Goal: Transaction & Acquisition: Purchase product/service

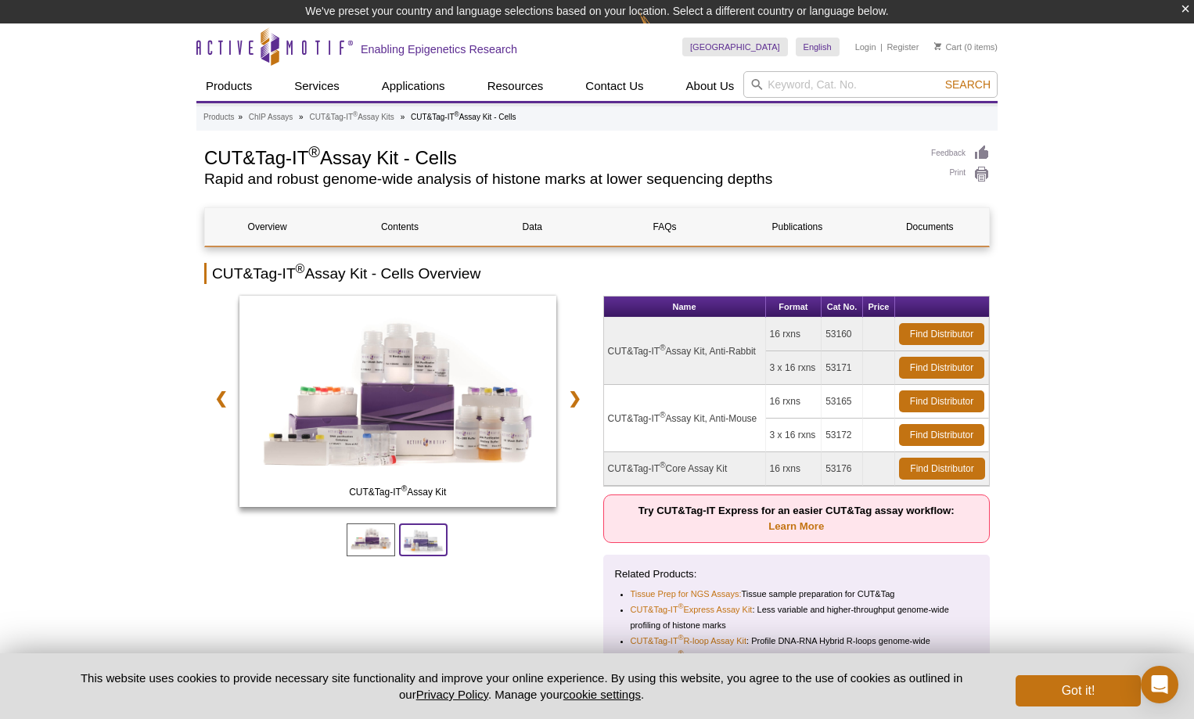
click at [428, 533] on span at bounding box center [423, 539] width 49 height 33
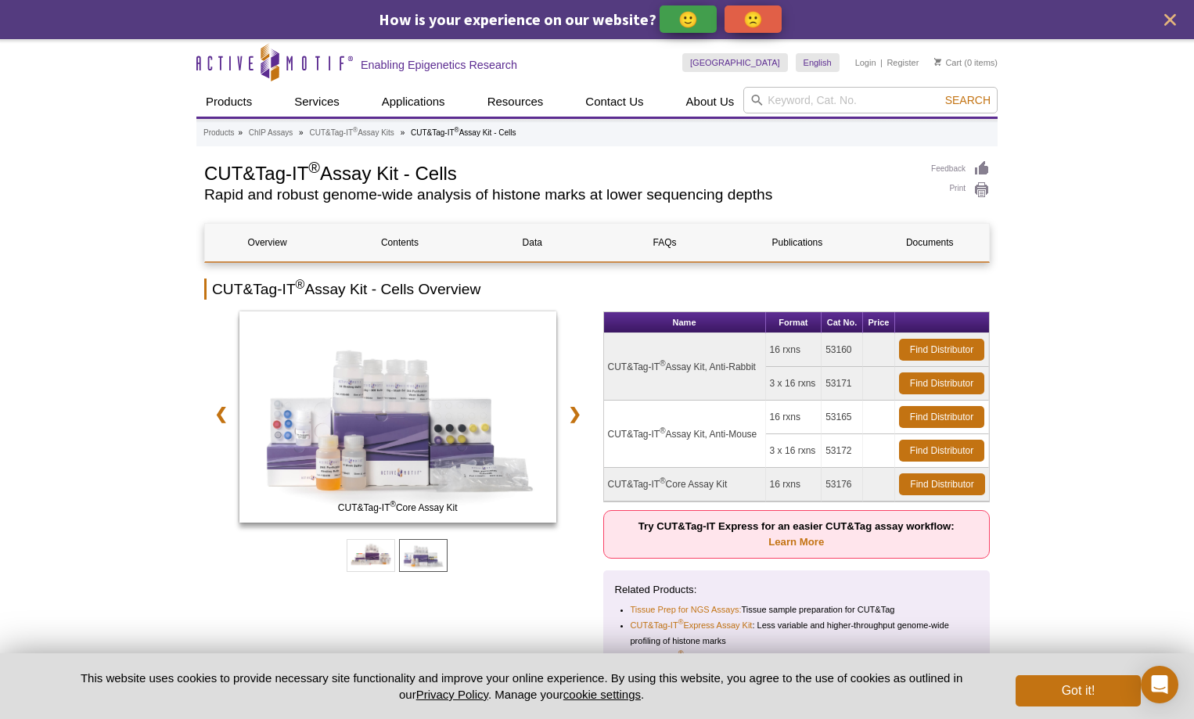
drag, startPoint x: 622, startPoint y: 439, endPoint x: 761, endPoint y: 433, distance: 139.4
click at [761, 433] on td "CUT&Tag-IT ® Assay Kit, Anti-Mouse" at bounding box center [685, 434] width 162 height 67
drag, startPoint x: 772, startPoint y: 351, endPoint x: 806, endPoint y: 346, distance: 34.0
click at [806, 346] on td "16 rxns" at bounding box center [794, 350] width 56 height 34
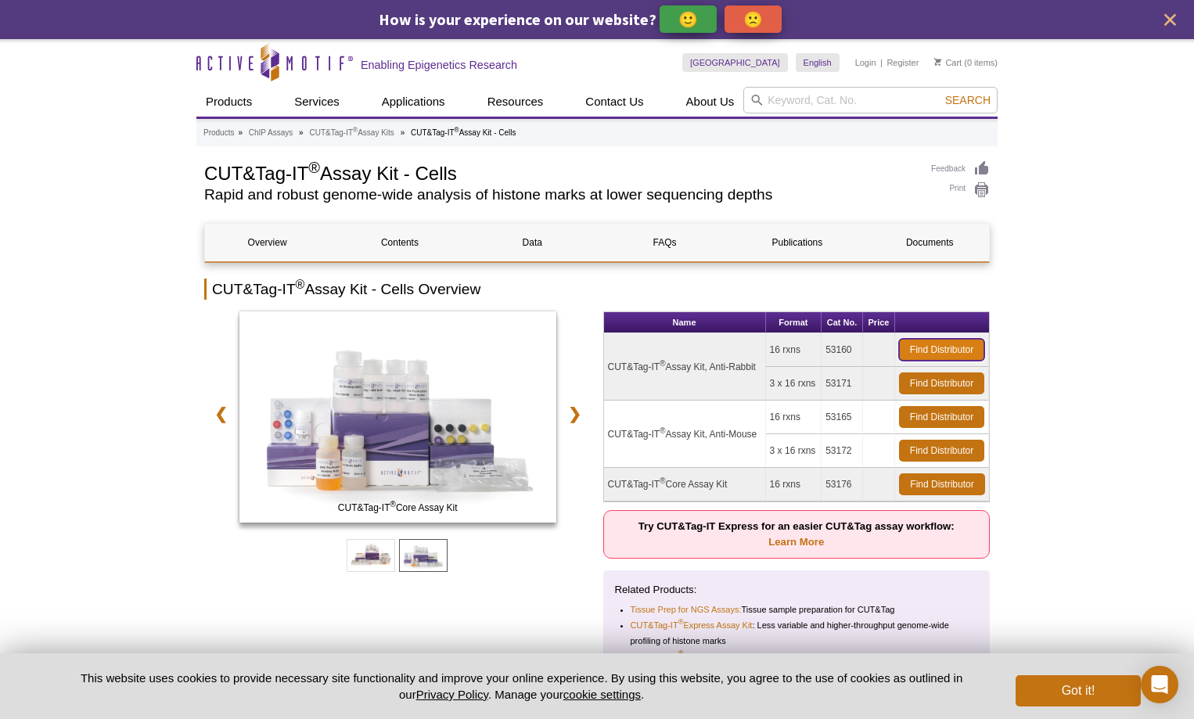
click at [922, 343] on link "Find Distributor" at bounding box center [941, 350] width 85 height 22
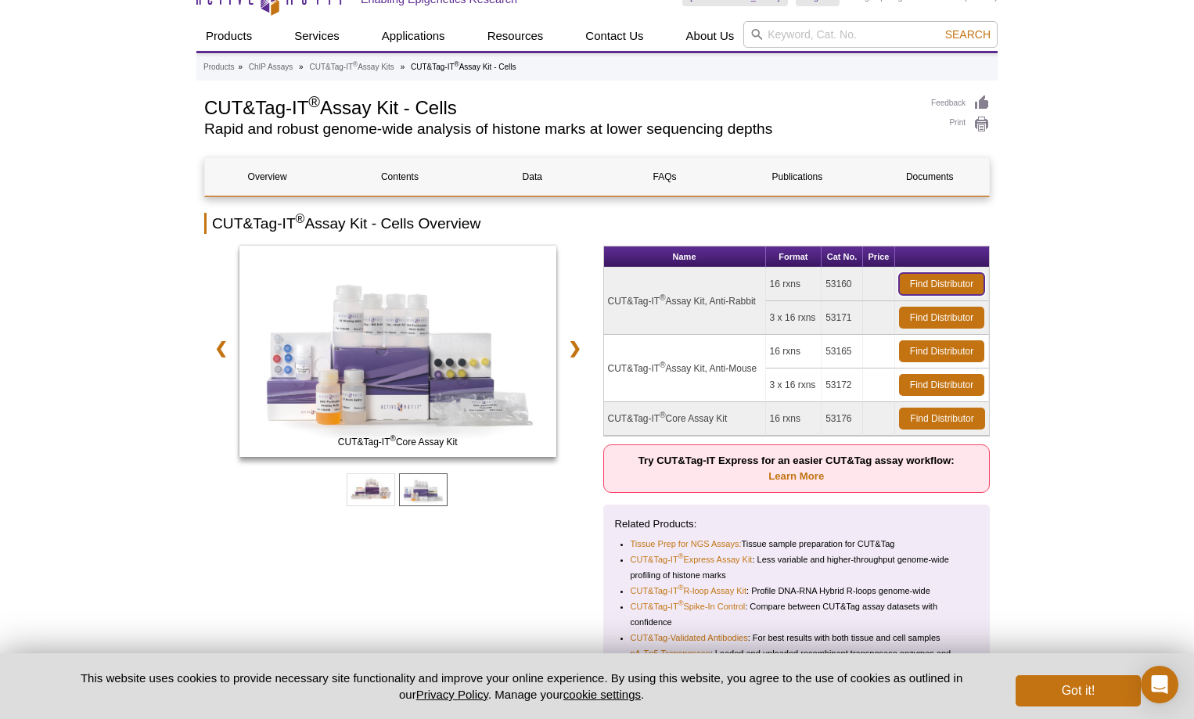
scroll to position [156, 0]
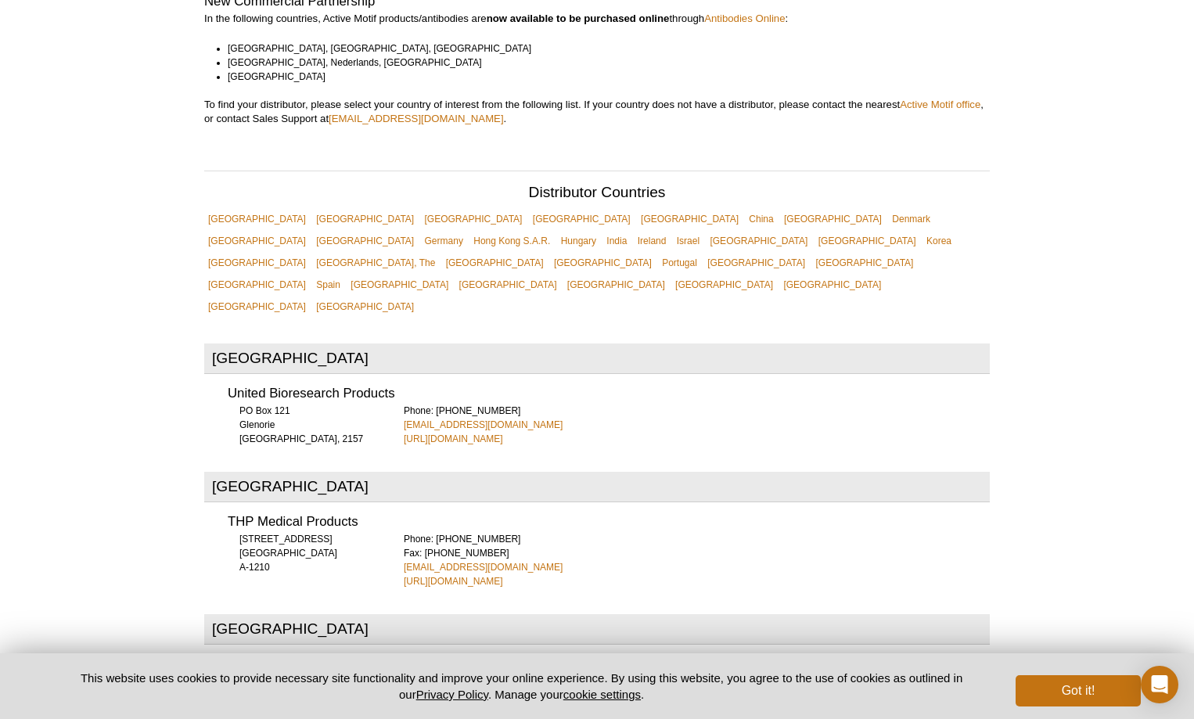
scroll to position [548, 0]
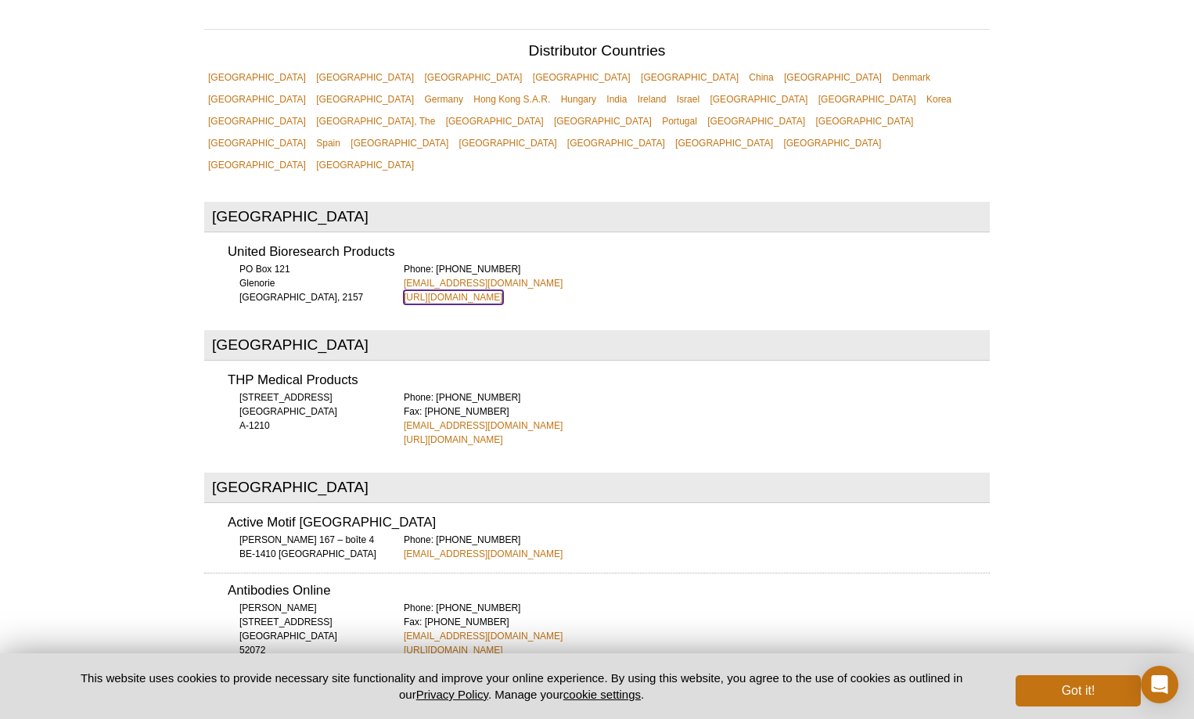
click at [503, 290] on link "[URL][DOMAIN_NAME]" at bounding box center [453, 297] width 99 height 14
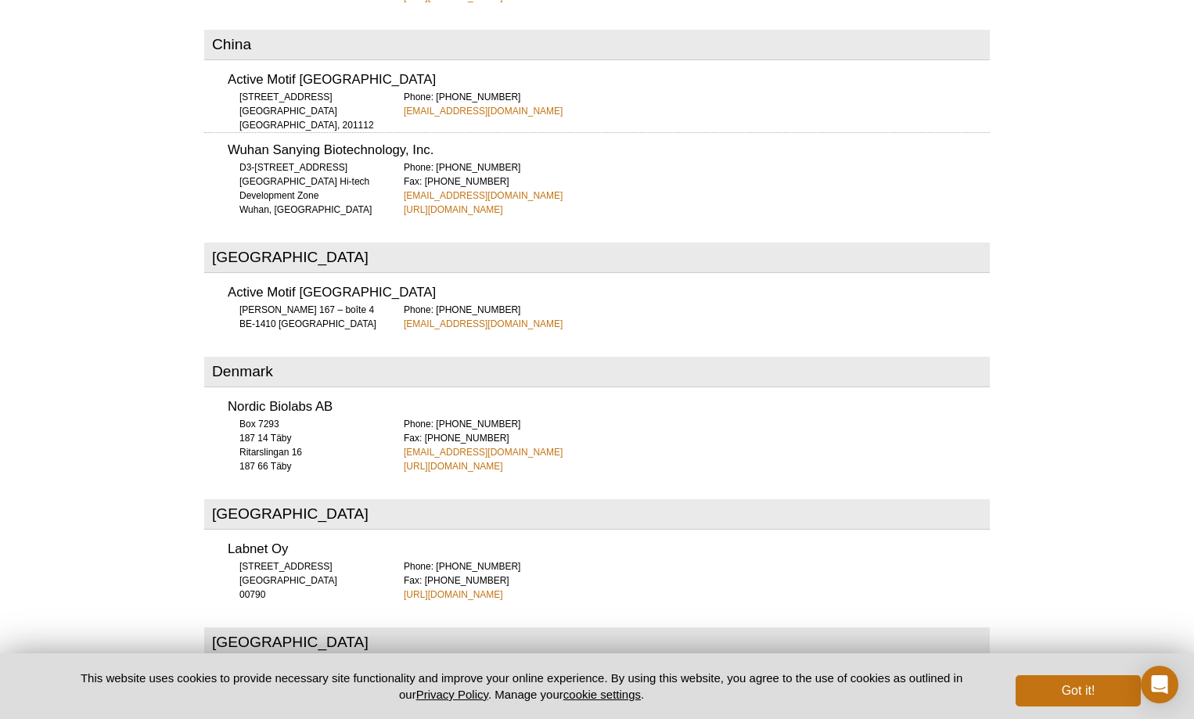
scroll to position [1252, 0]
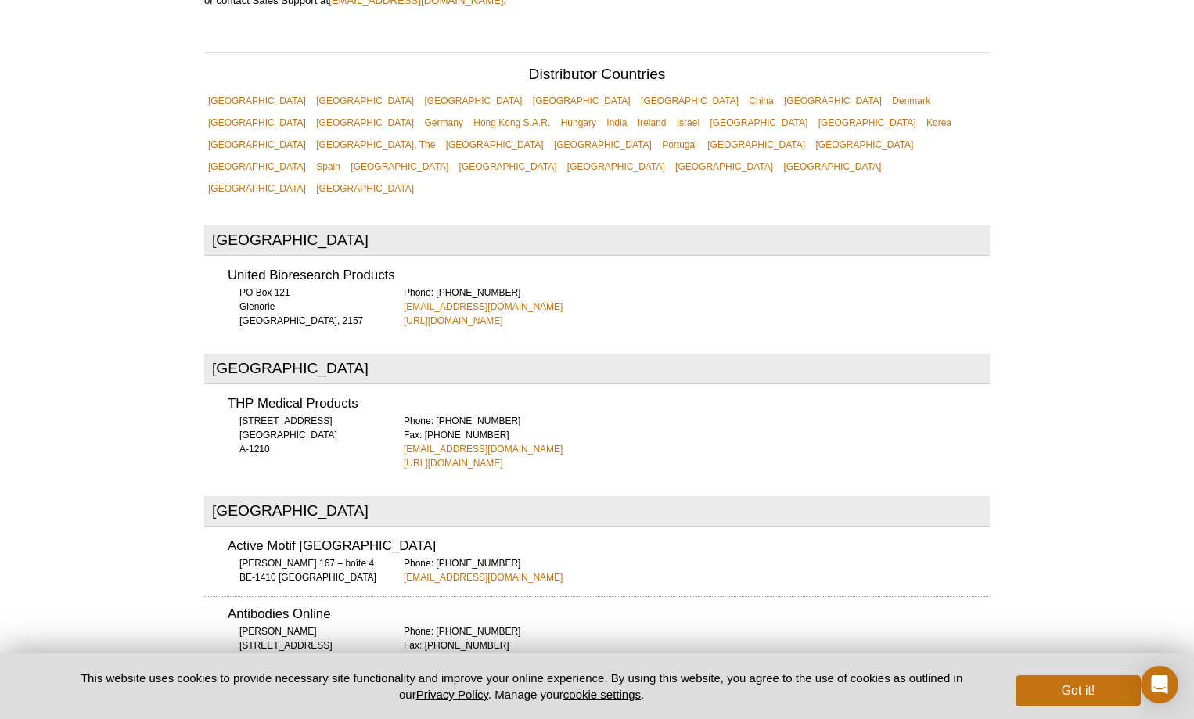
scroll to position [524, 0]
click at [503, 314] on link "[URL][DOMAIN_NAME]" at bounding box center [453, 321] width 99 height 14
